Goal: Navigation & Orientation: Find specific page/section

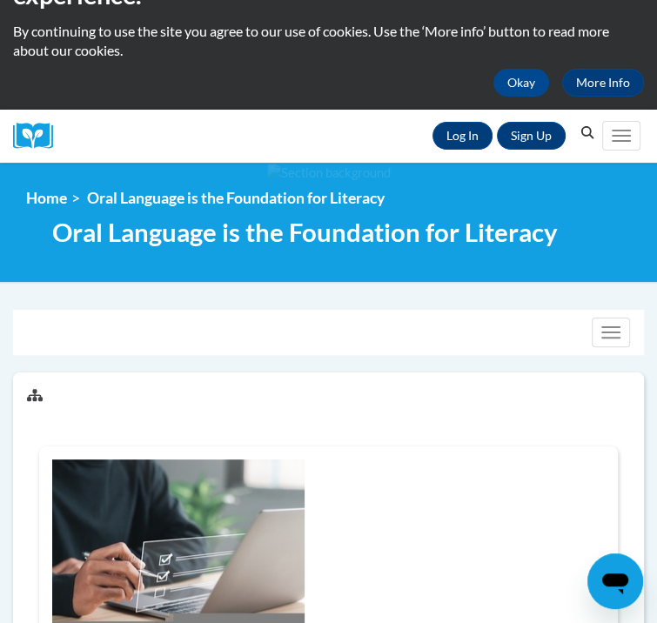
scroll to position [87, 0]
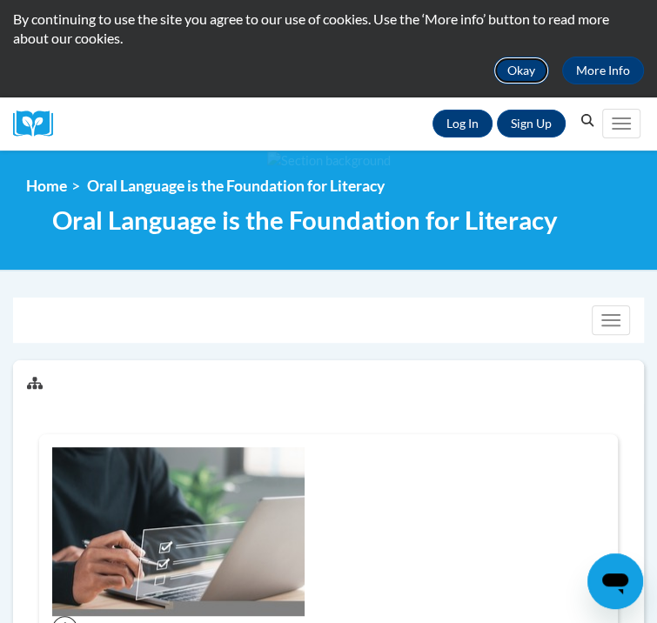
click at [526, 68] on button "Okay" at bounding box center [521, 71] width 56 height 28
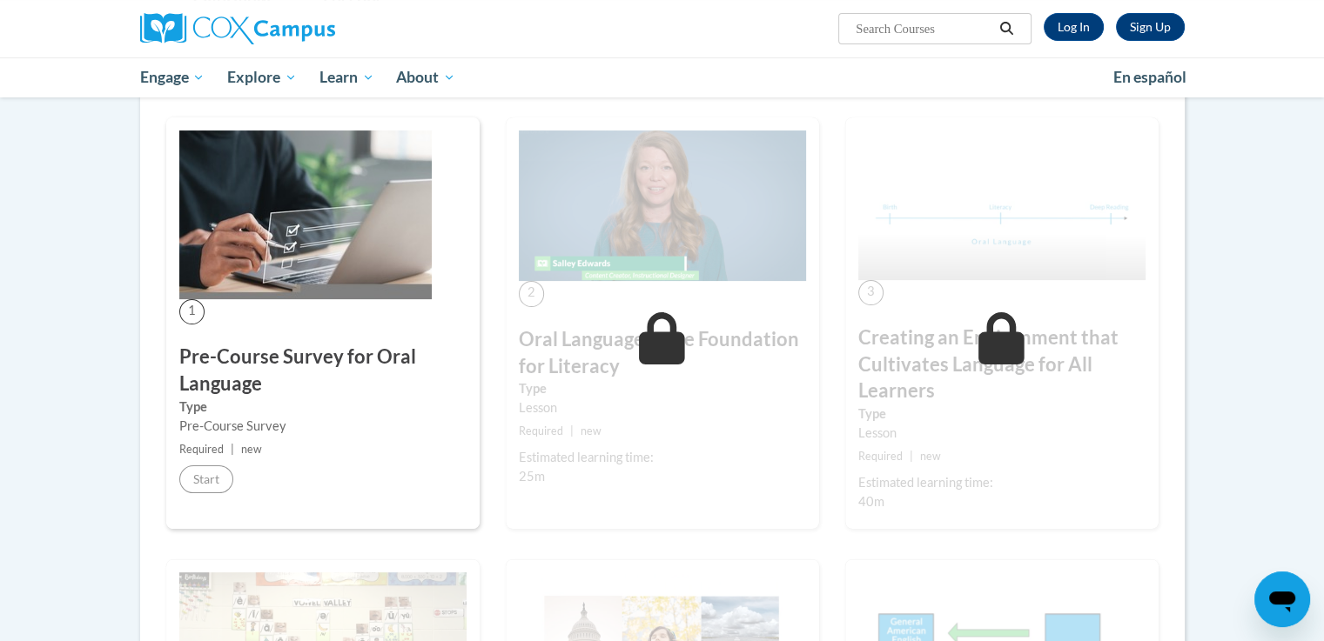
scroll to position [174, 0]
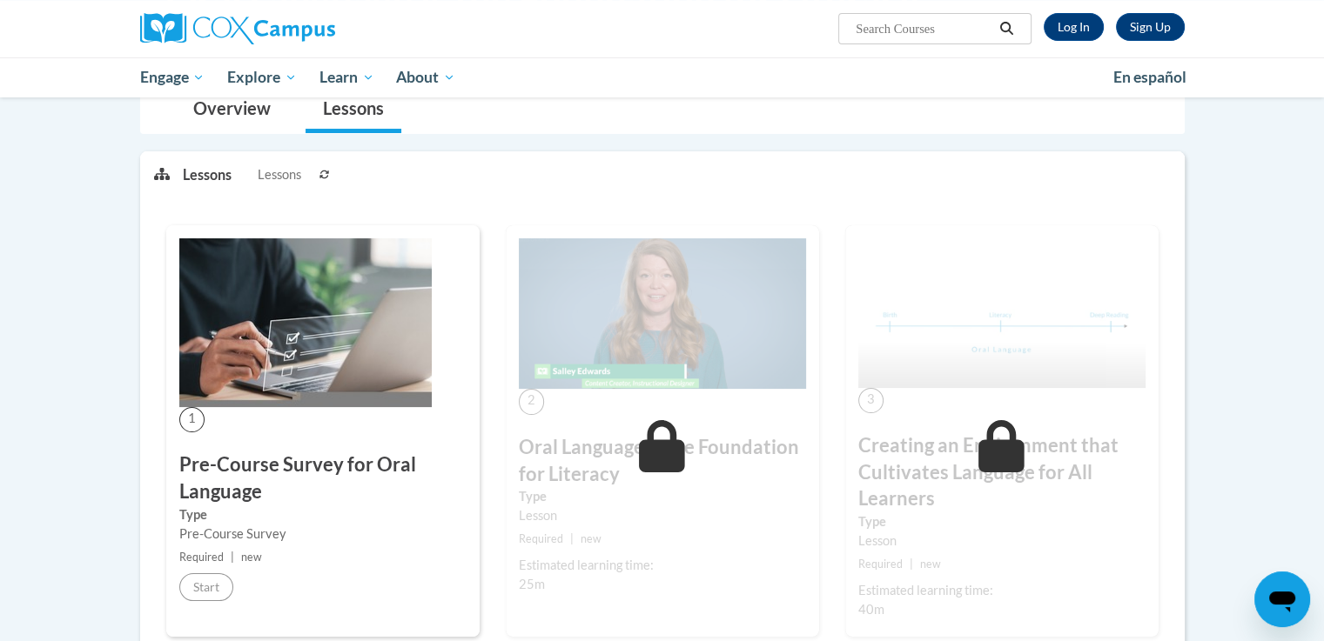
click at [224, 480] on h3 "Pre-Course Survey for Oral Language" at bounding box center [322, 479] width 287 height 54
click at [219, 529] on div "Pre-Course Survey" at bounding box center [322, 534] width 287 height 19
click at [211, 560] on span "Required" at bounding box center [201, 557] width 44 height 13
click at [277, 540] on div "Pre-Course Survey" at bounding box center [322, 534] width 287 height 19
click at [285, 179] on span "Lessons" at bounding box center [280, 174] width 44 height 19
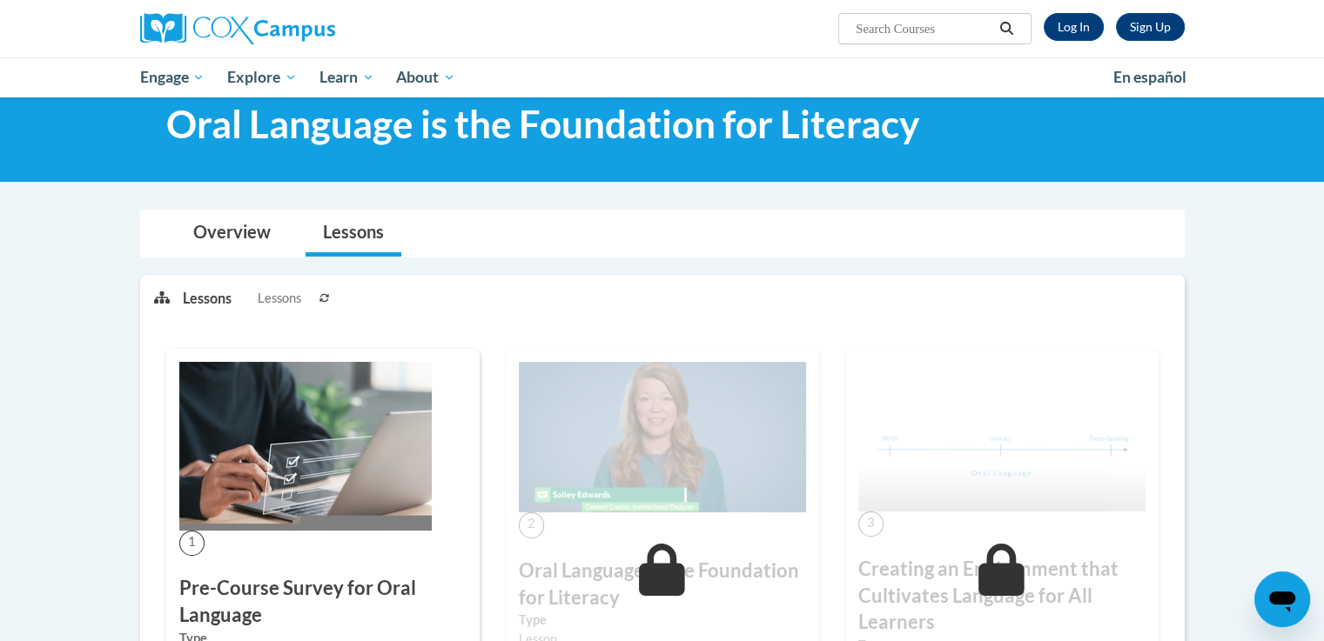
scroll to position [0, 0]
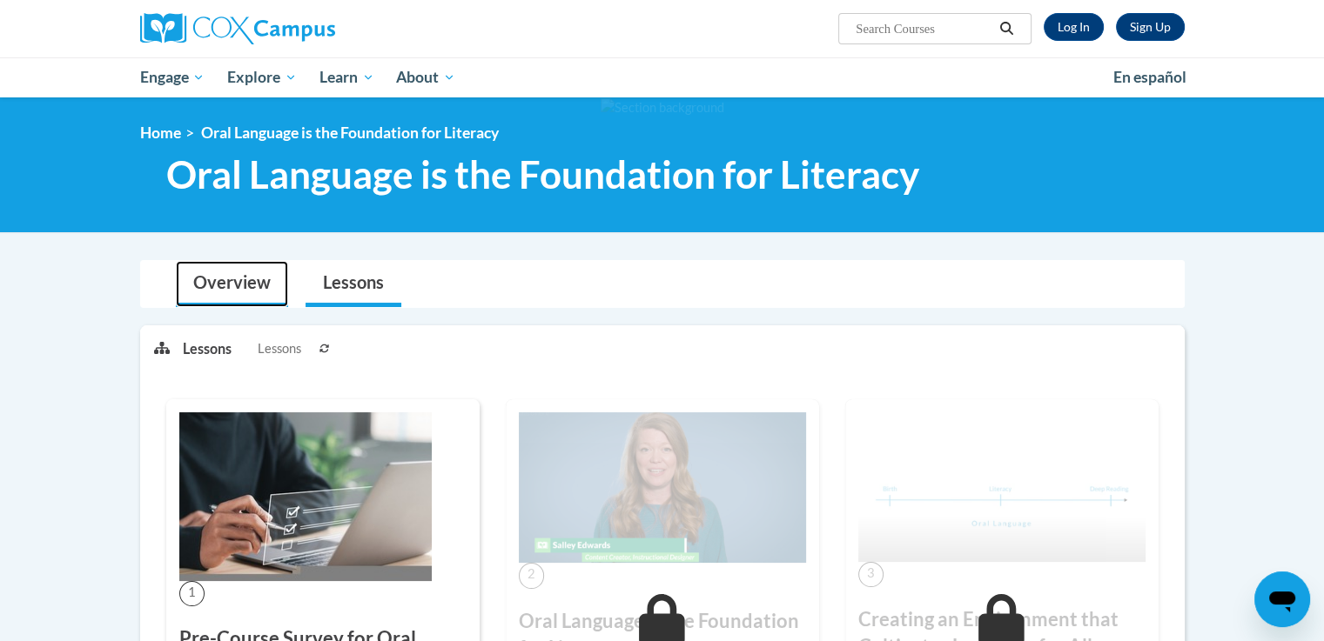
click at [223, 285] on link "Overview" at bounding box center [232, 284] width 112 height 46
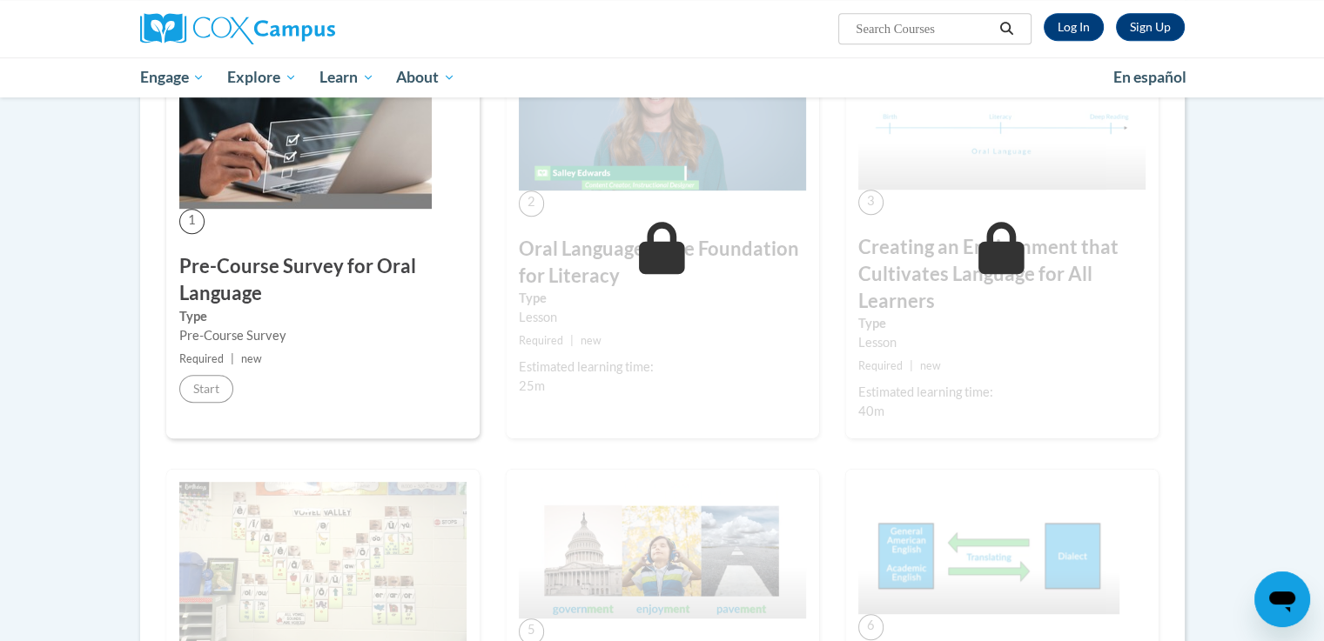
scroll to position [870, 0]
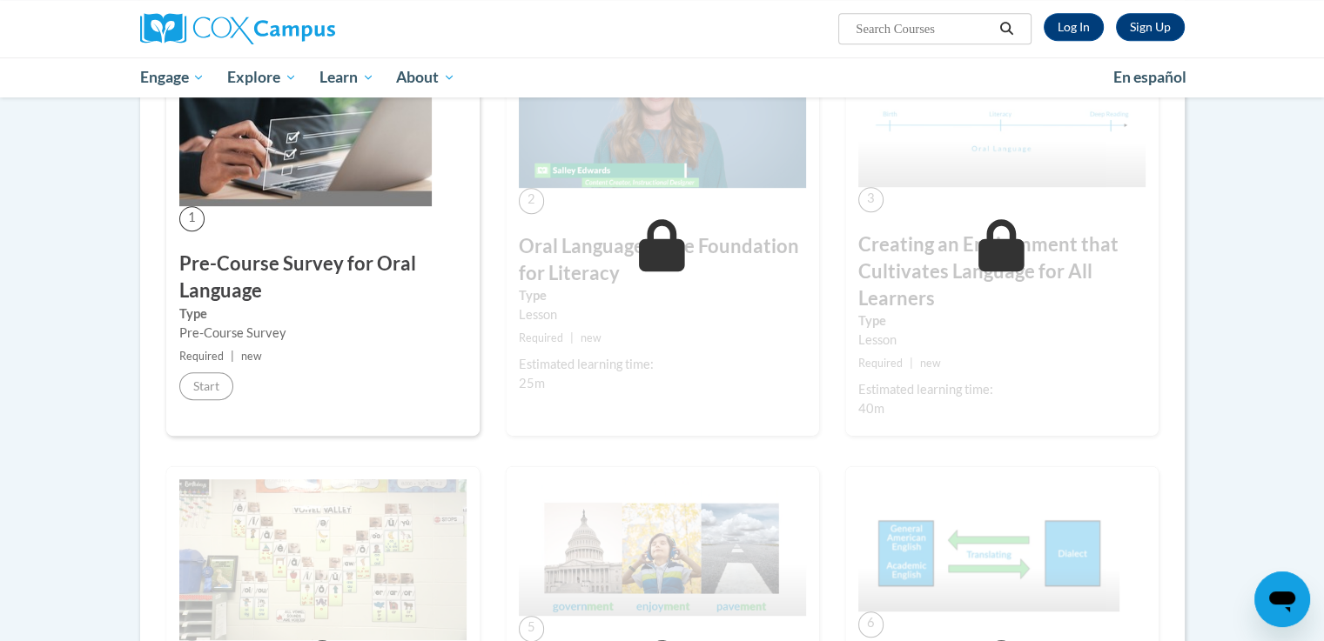
click at [325, 175] on img at bounding box center [305, 121] width 252 height 169
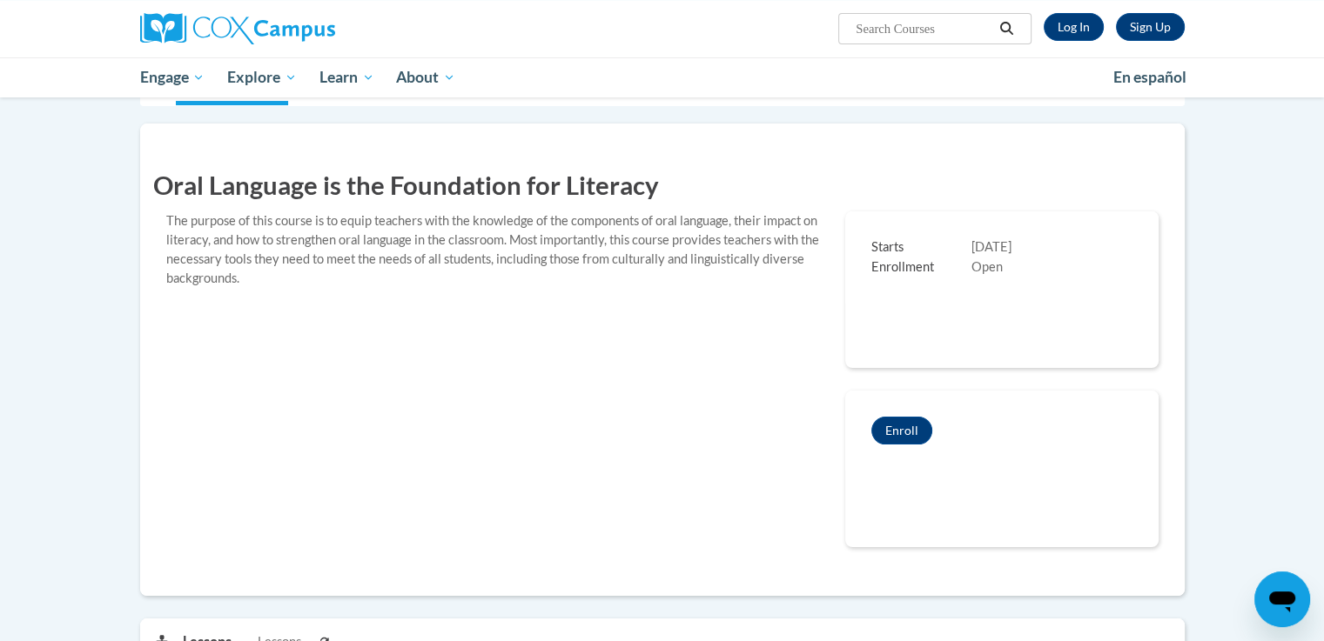
scroll to position [0, 0]
